Goal: Information Seeking & Learning: Learn about a topic

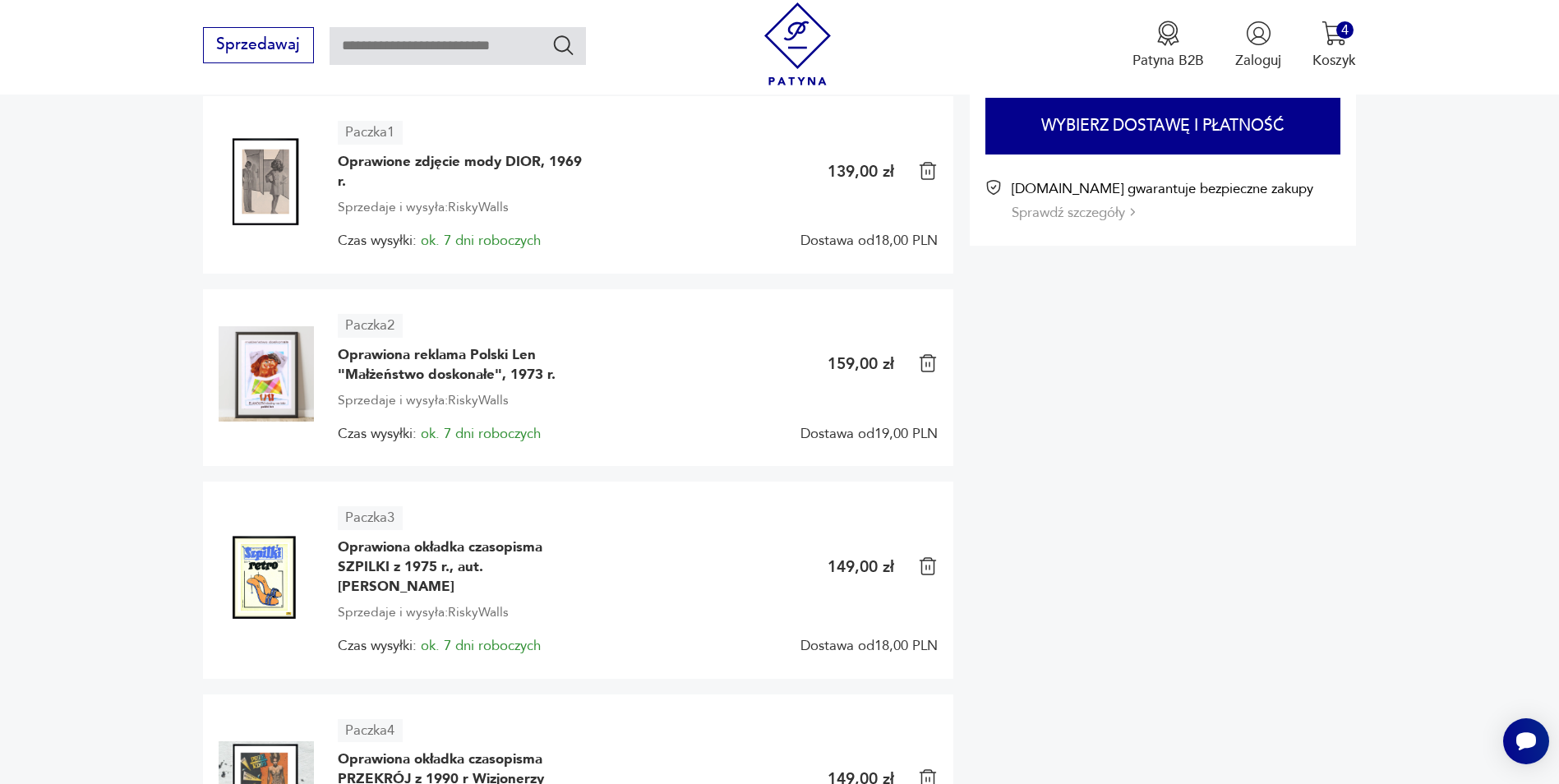
click at [1274, 464] on div "Do zapłaty 596,00 PLN + dostawa Wybierz dostawę i płatność Patyna.pl gwarantuje…" at bounding box center [1164, 456] width 387 height 899
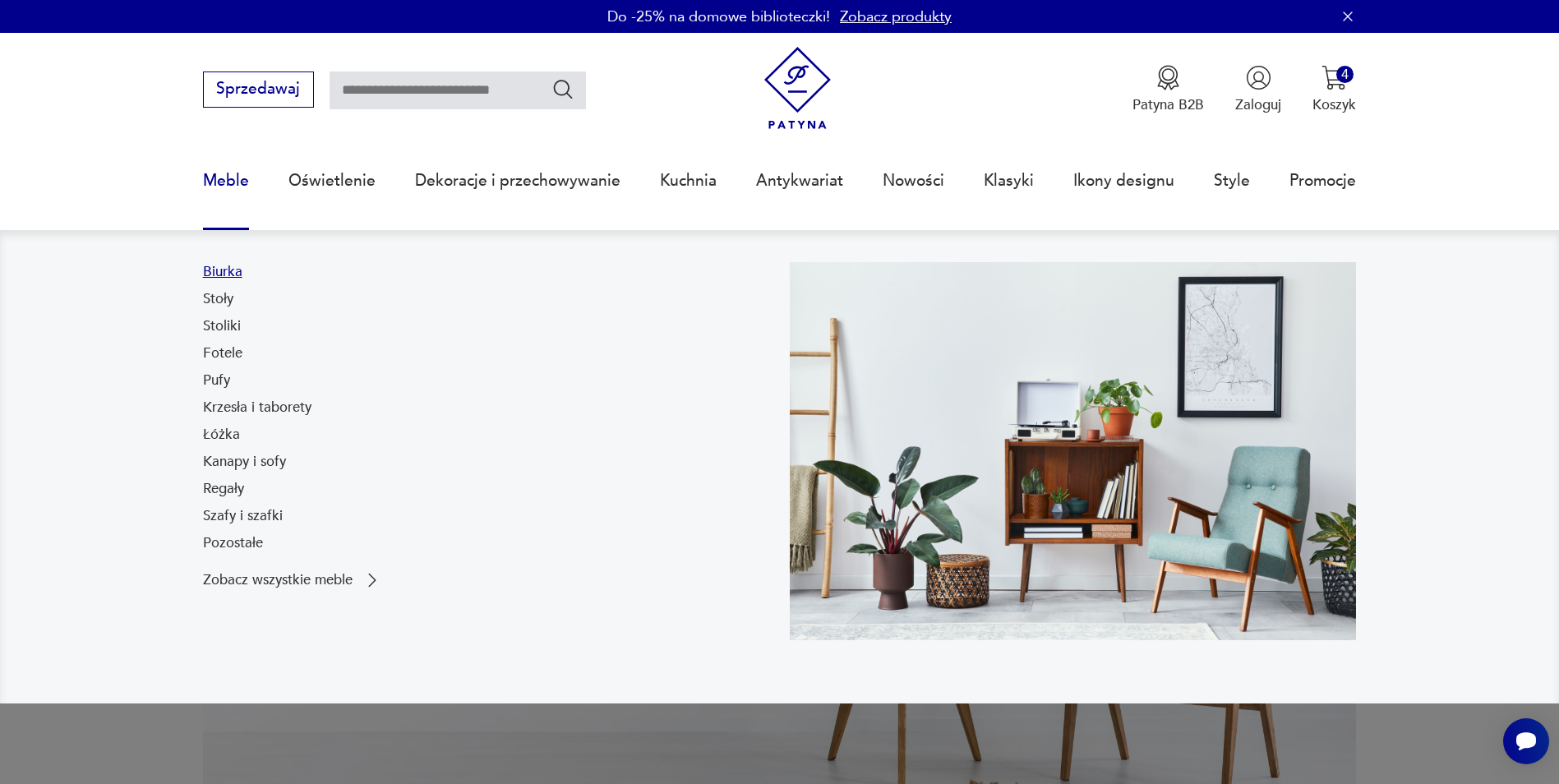
click at [225, 271] on link "Biurka" at bounding box center [223, 272] width 40 height 19
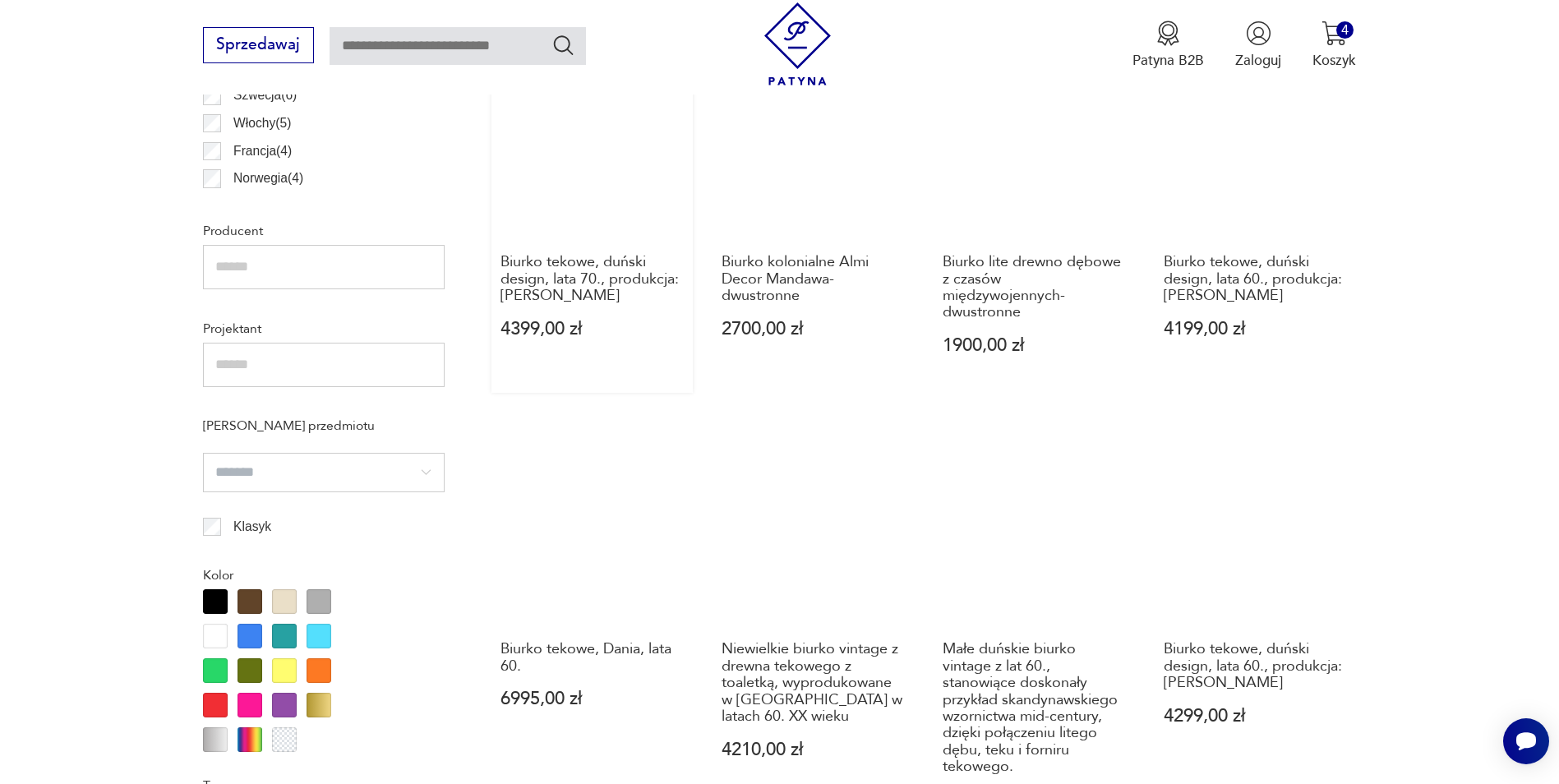
scroll to position [875, 0]
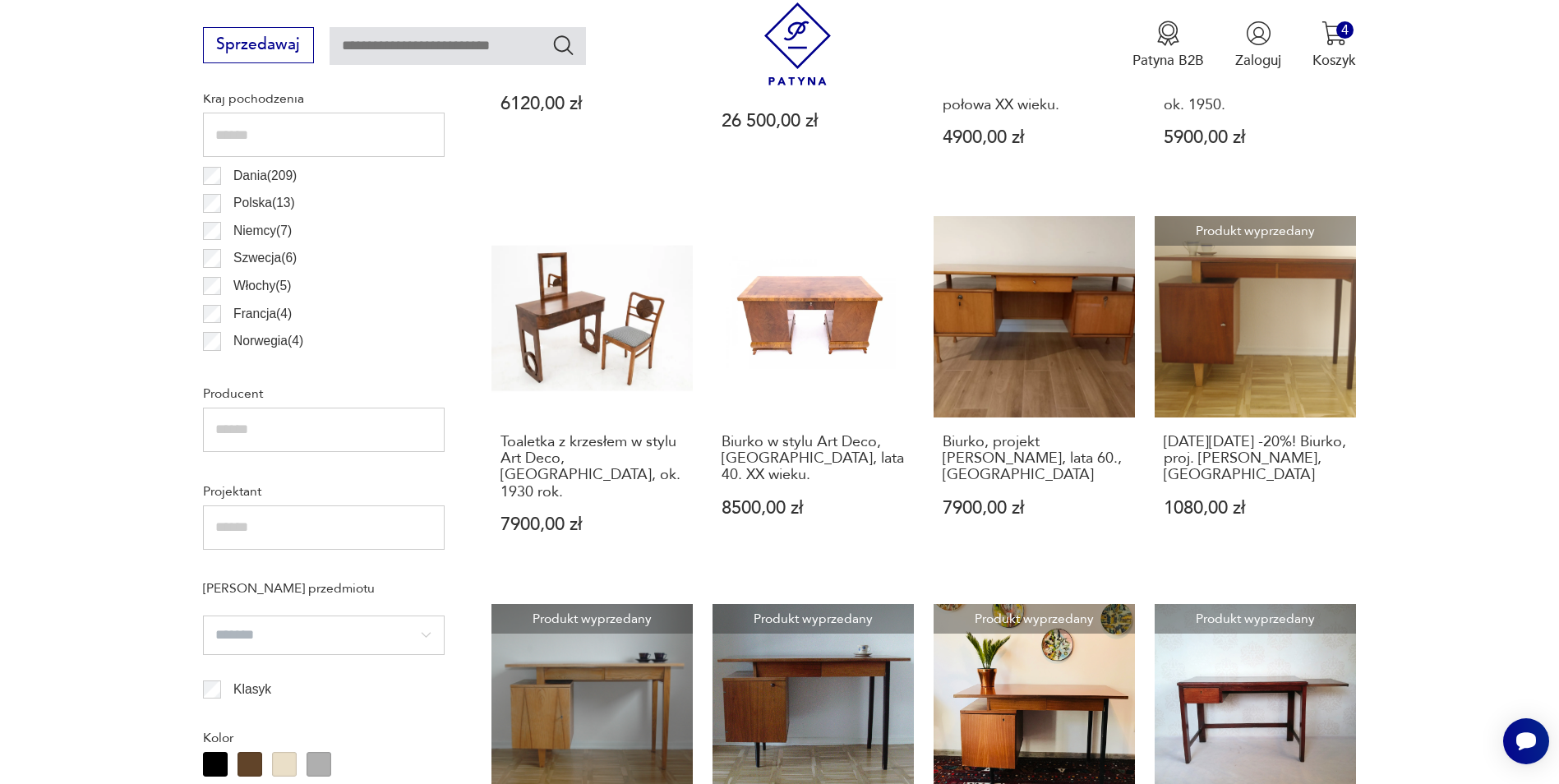
scroll to position [794, 0]
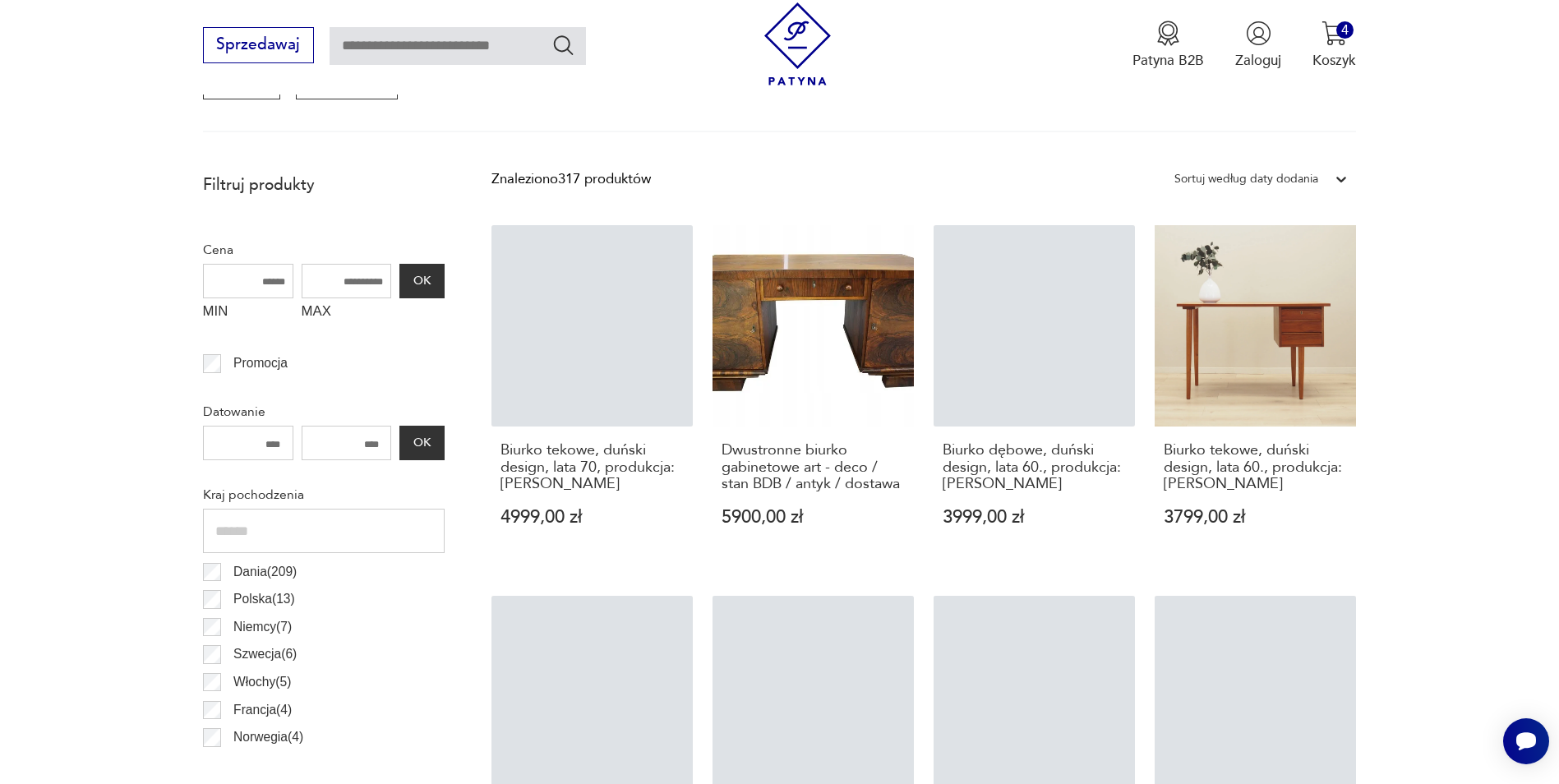
scroll to position [711, 0]
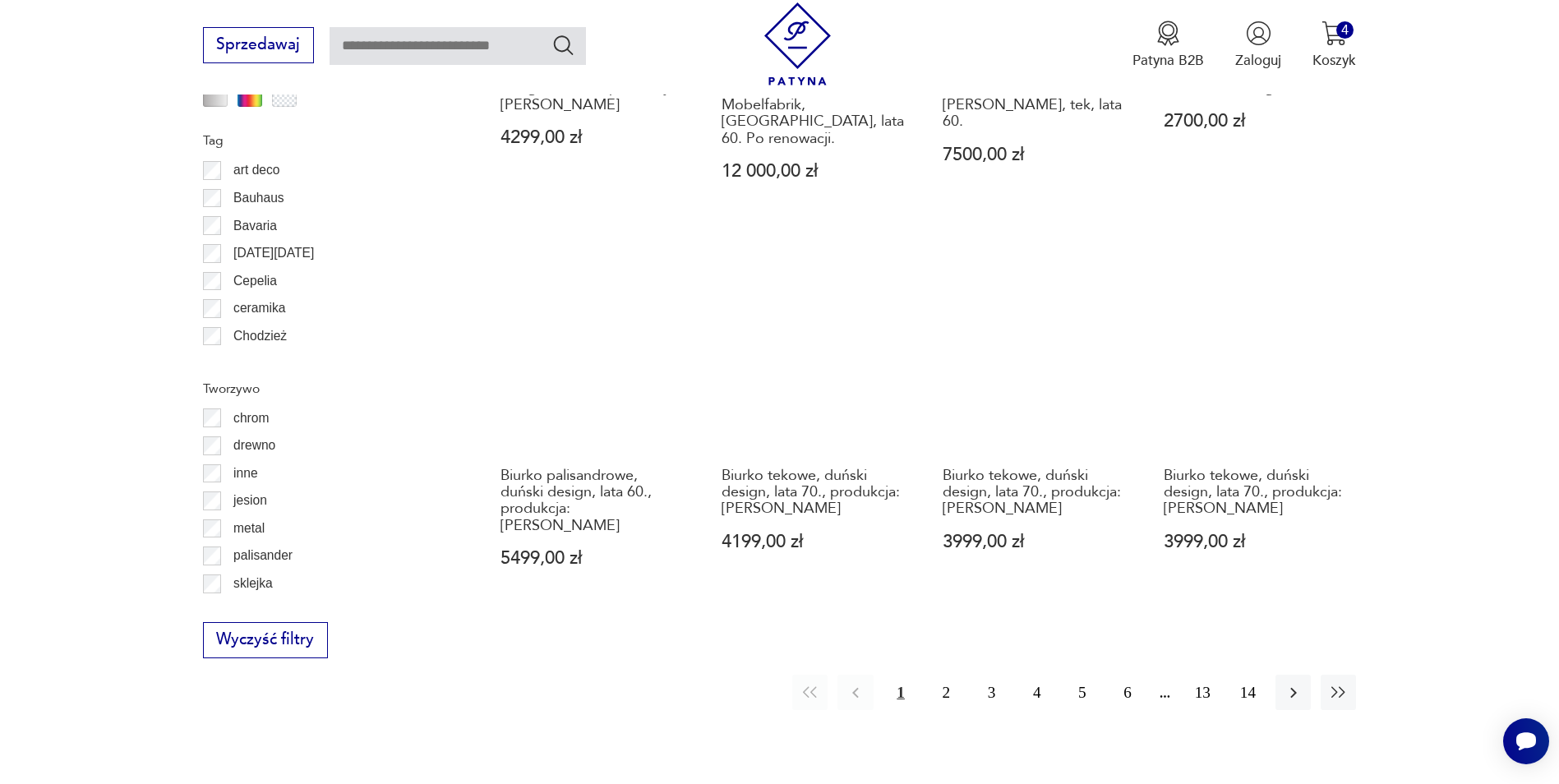
scroll to position [1861, 0]
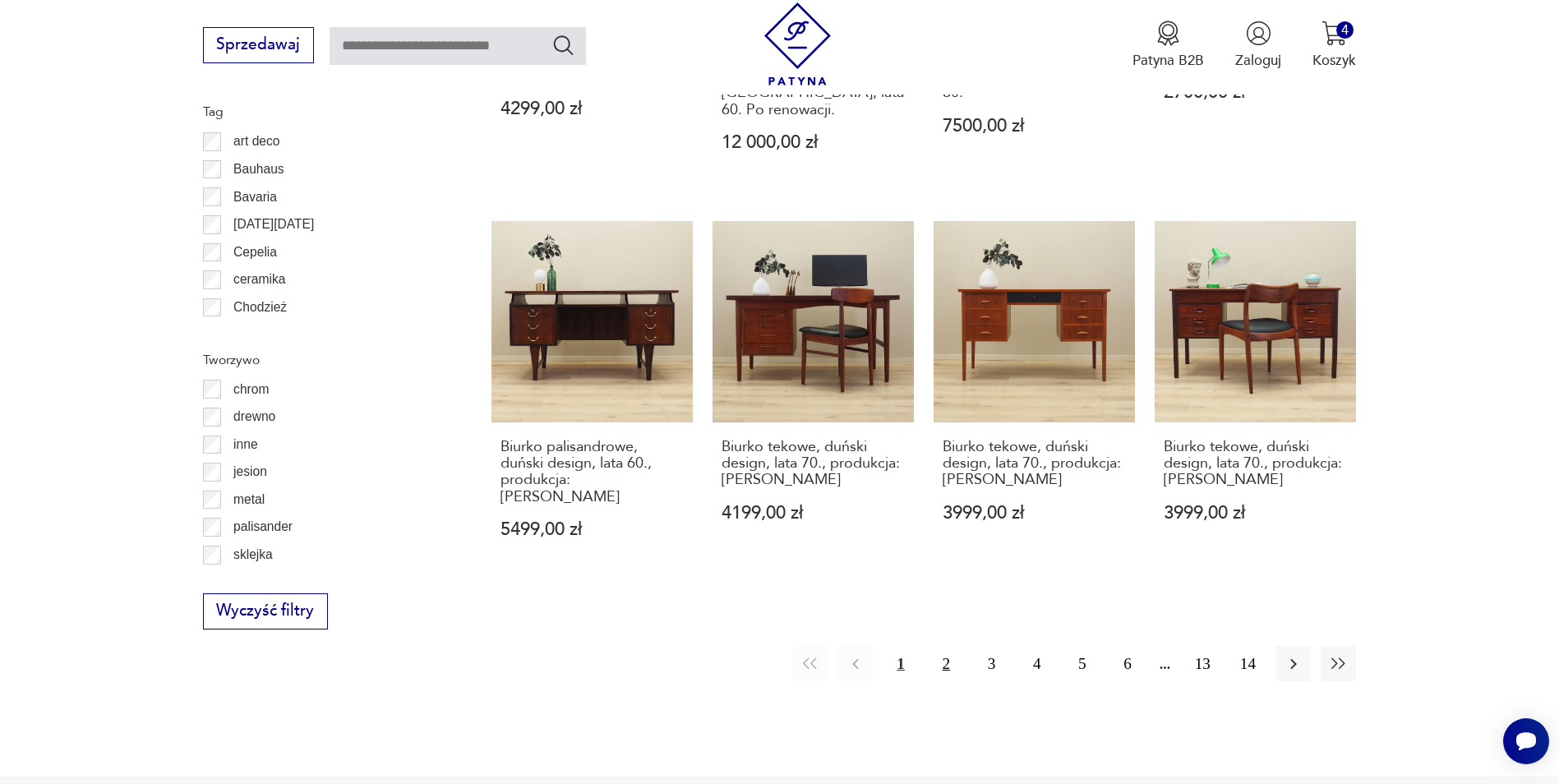
click at [948, 646] on button "2" at bounding box center [946, 663] width 35 height 35
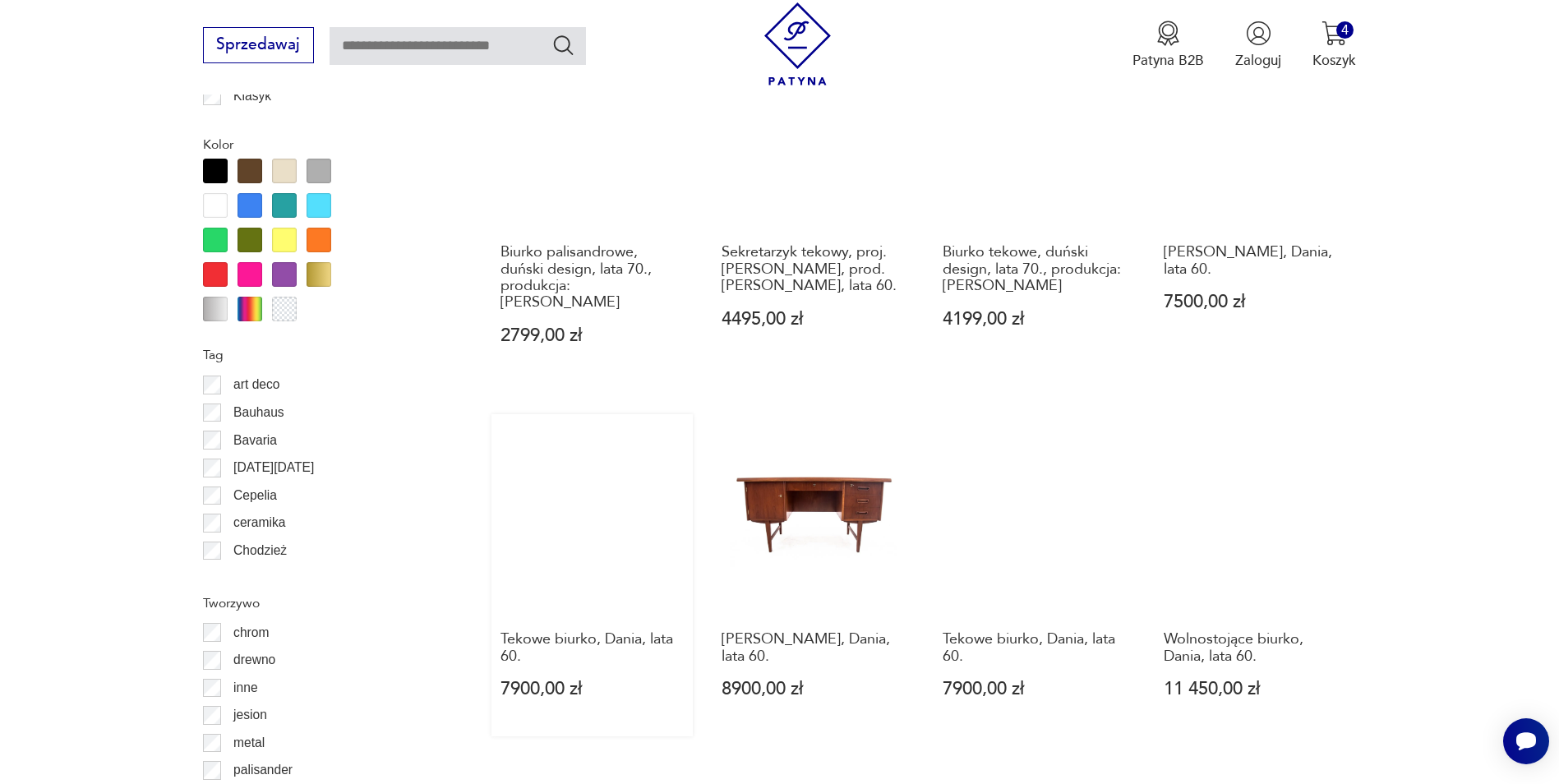
scroll to position [2026, 0]
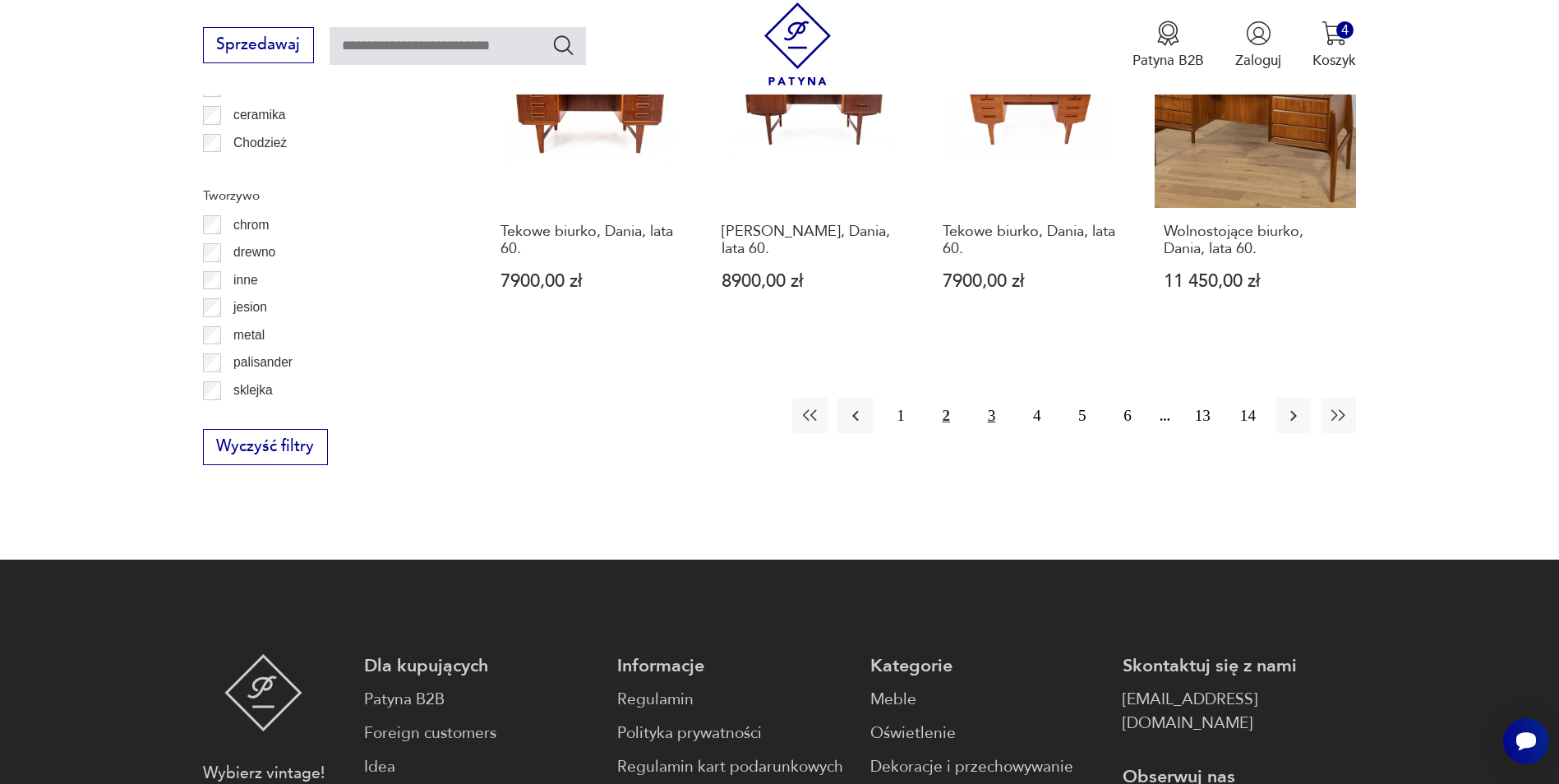
click at [989, 398] on button "3" at bounding box center [992, 415] width 35 height 35
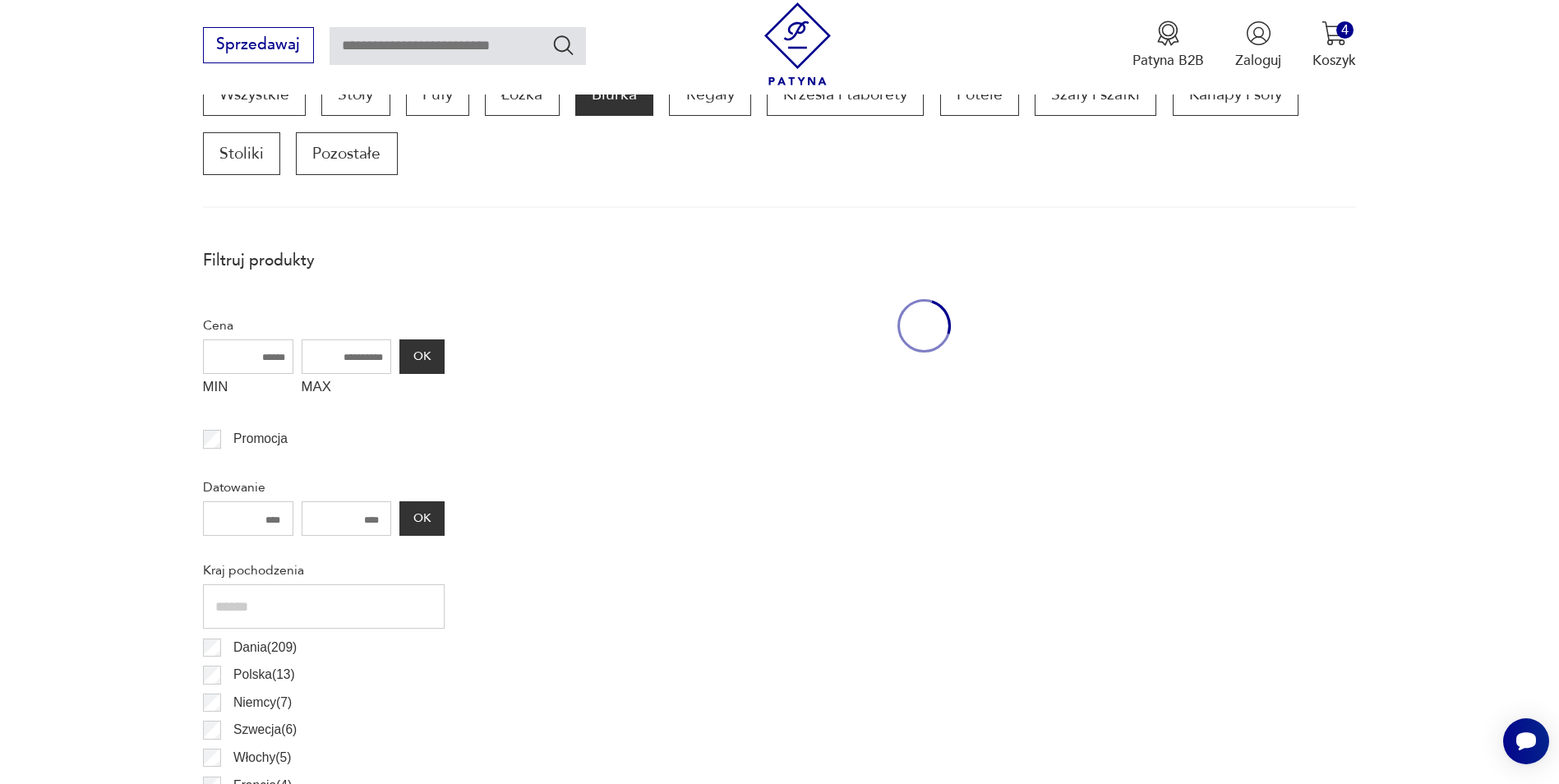
scroll to position [547, 0]
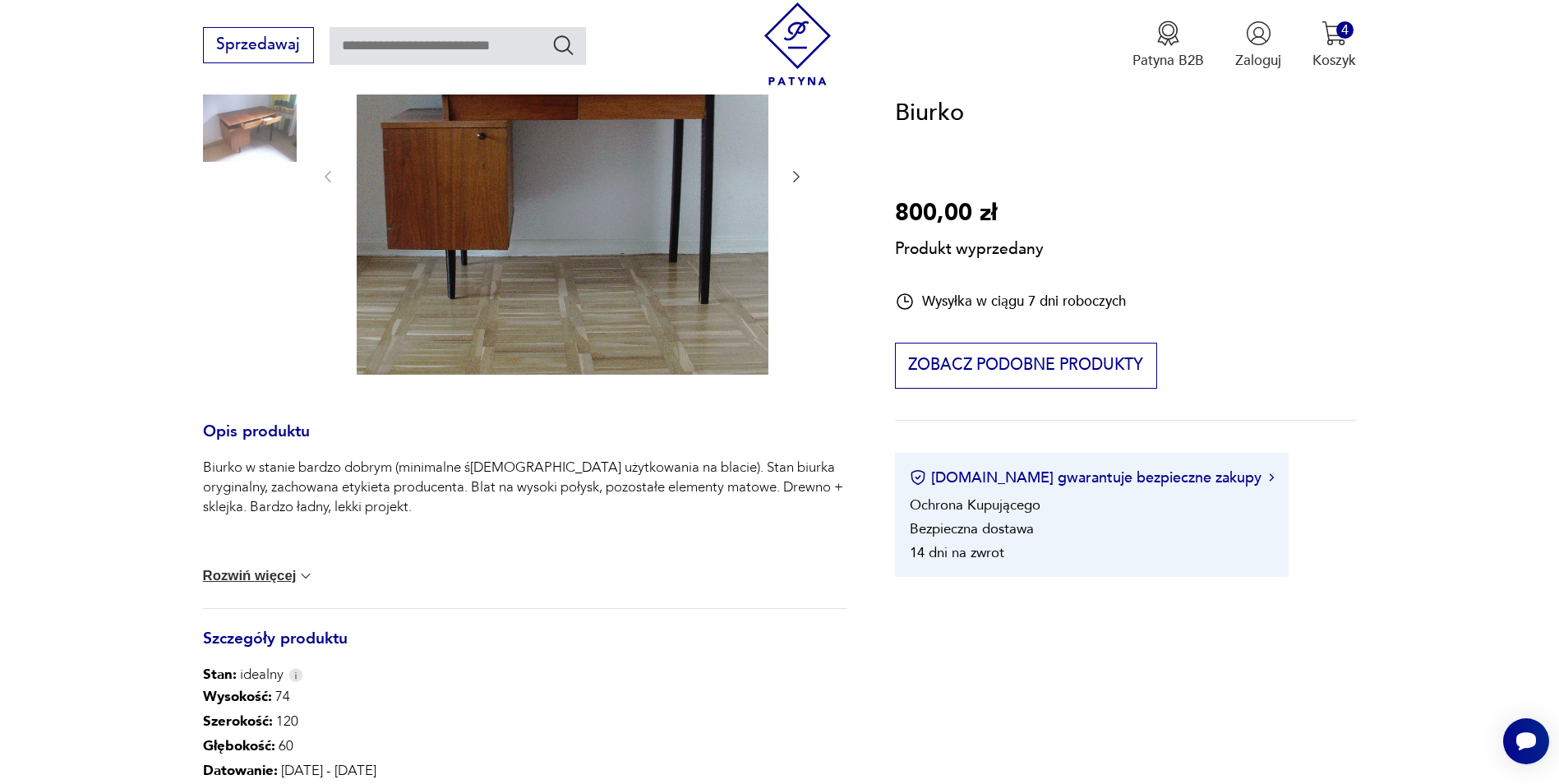
scroll to position [82, 0]
